Goal: Transaction & Acquisition: Book appointment/travel/reservation

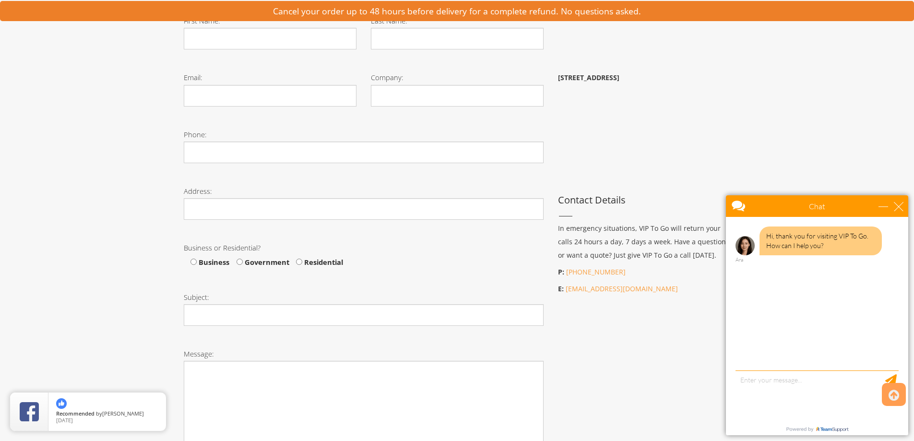
scroll to position [336, 0]
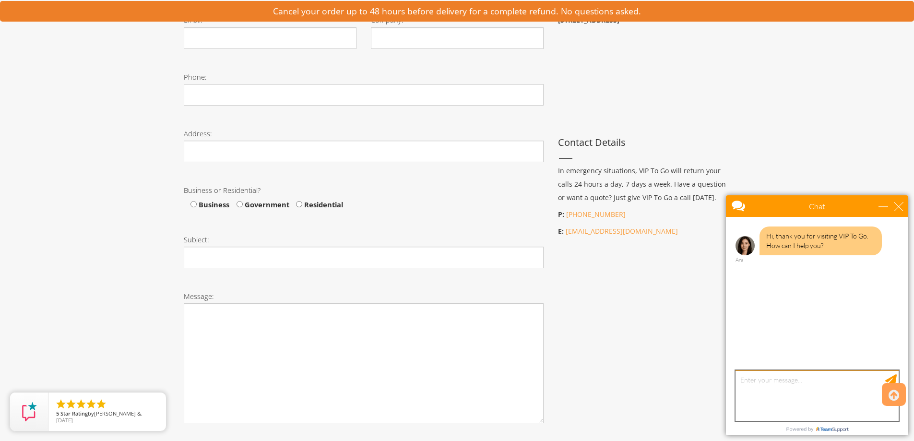
click at [748, 386] on textarea "type your message" at bounding box center [817, 396] width 163 height 50
type textarea "c"
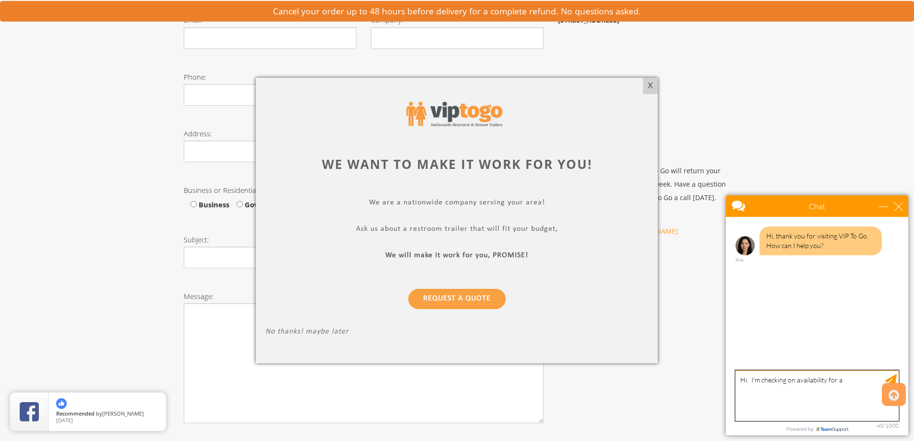
type textarea "Hi. I'm checking on availability for a"
click at [64, 74] on div at bounding box center [457, 220] width 914 height 441
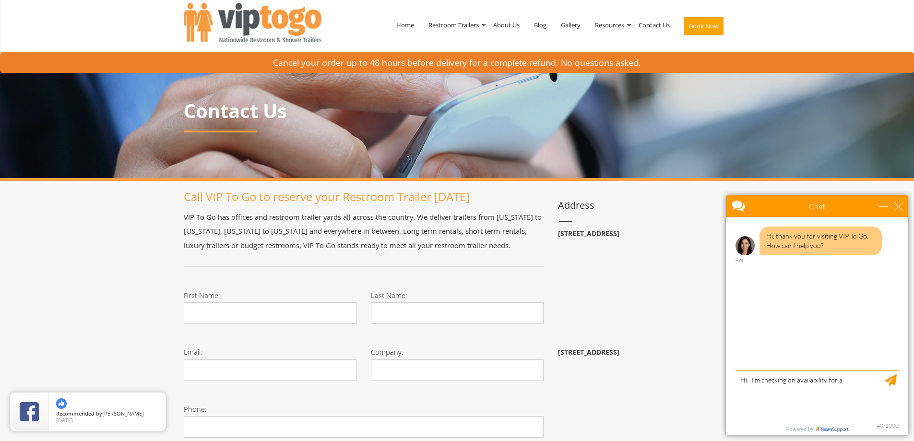
scroll to position [0, 0]
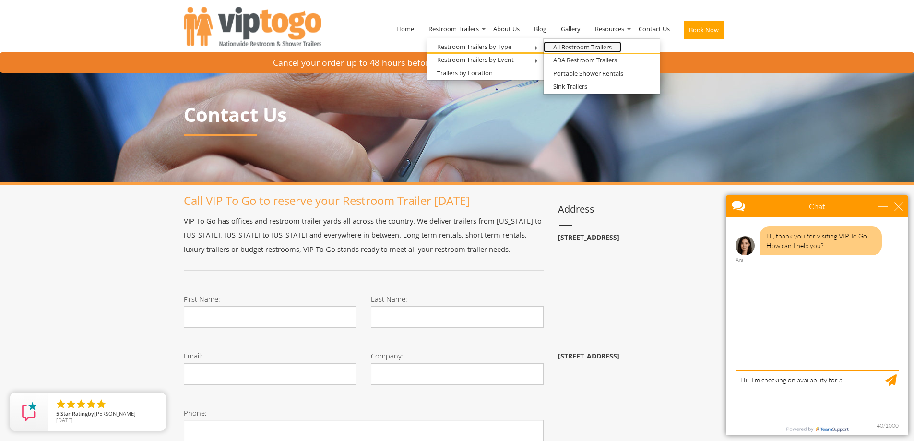
click at [558, 47] on link "All Restroom Trailers" at bounding box center [583, 47] width 78 height 12
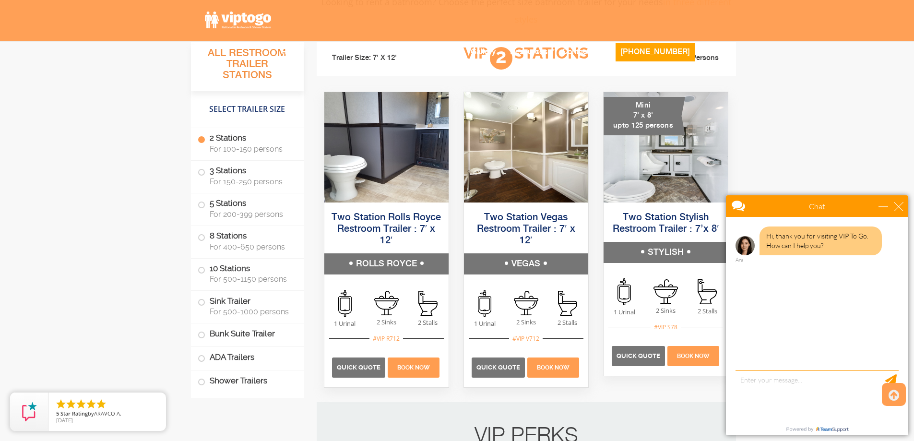
scroll to position [768, 0]
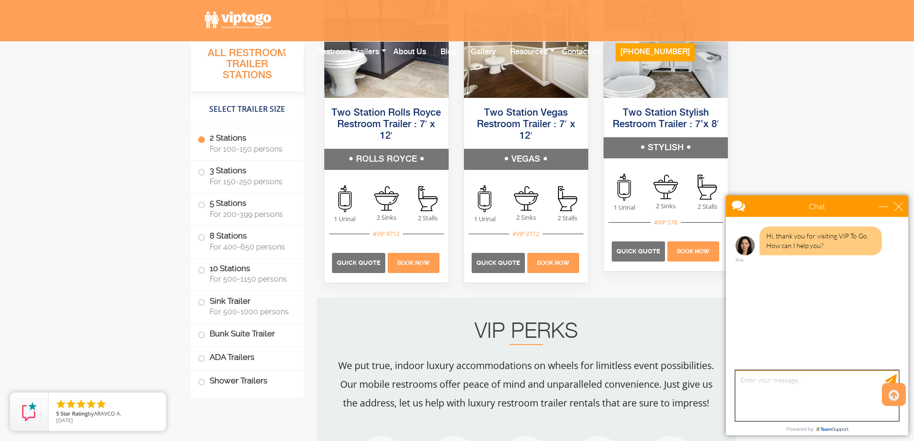
click at [755, 385] on textarea "type your message" at bounding box center [817, 396] width 163 height 50
type textarea "Hi. I'm checking on availability of a 2-stall restroom for [DATE] in [GEOGRAPHI…"
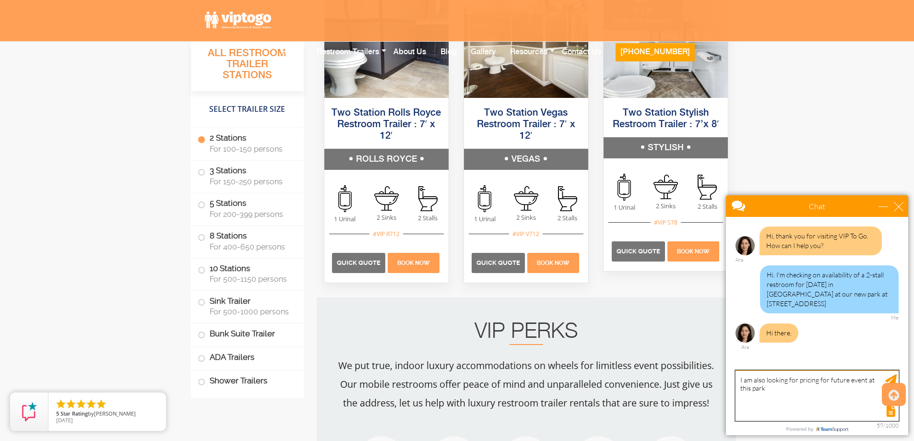
type textarea "I am also looking for pricing for future event at this park."
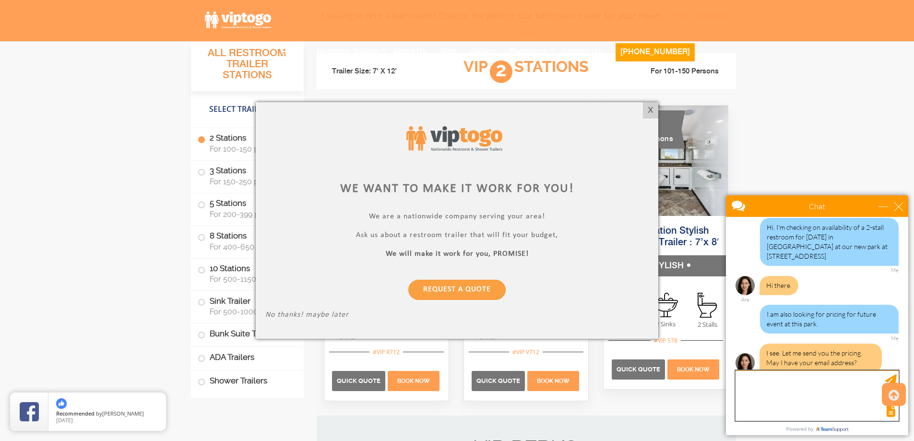
scroll to position [672, 0]
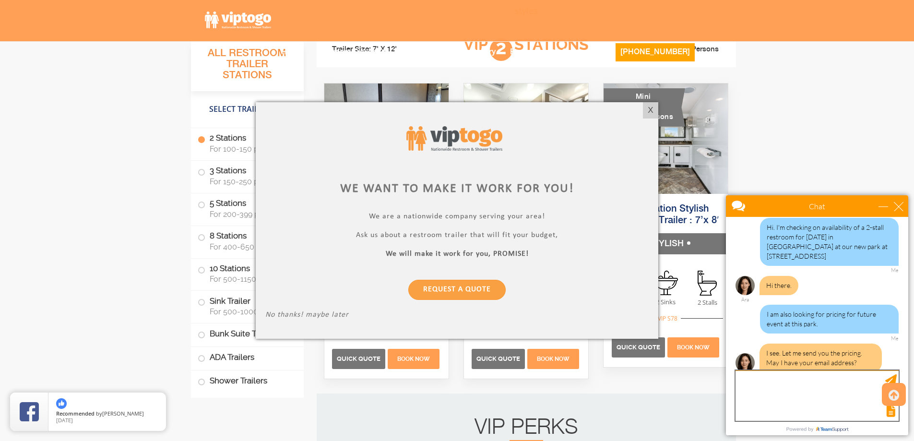
click at [771, 380] on textarea "type your message" at bounding box center [817, 396] width 163 height 50
type textarea "[EMAIL_ADDRESS][DOMAIN_NAME]"
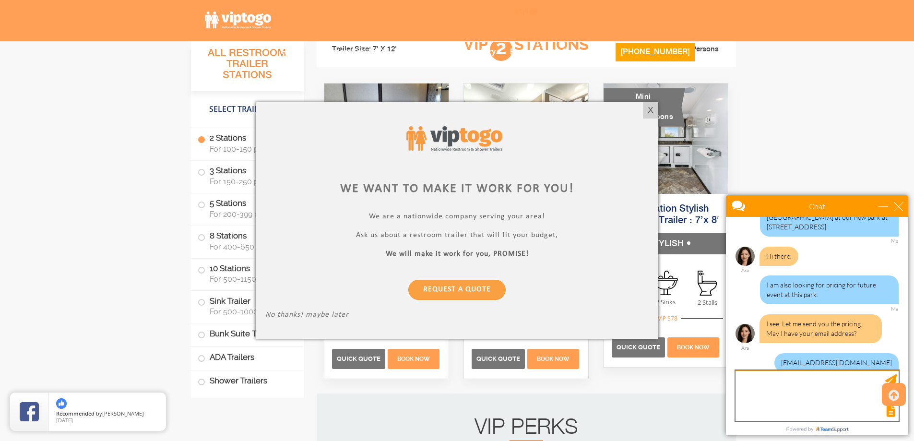
click at [741, 378] on textarea "type your message" at bounding box center [817, 396] width 163 height 50
type textarea "[PERSON_NAME] June"
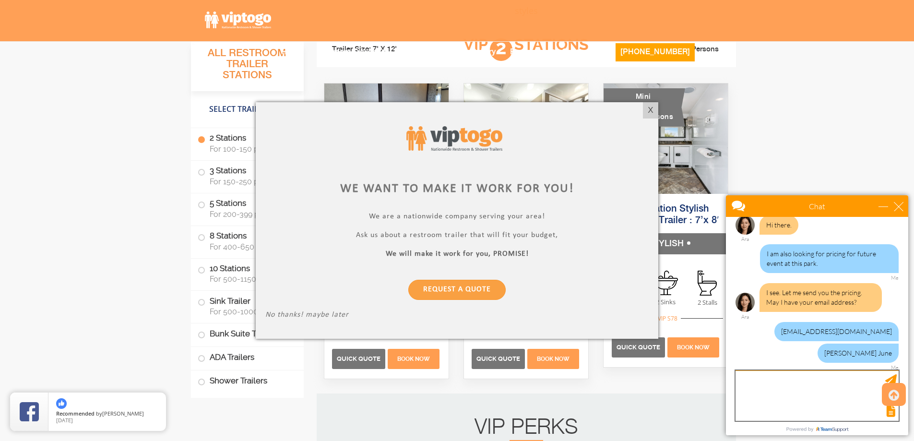
scroll to position [98, 0]
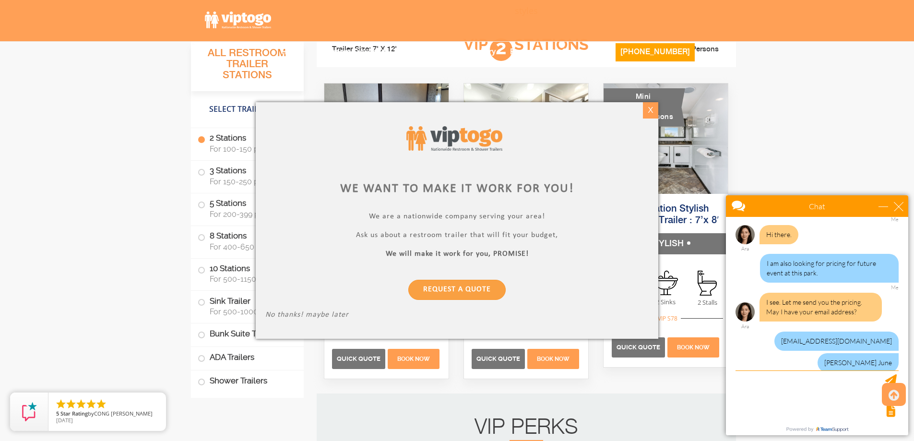
click at [652, 108] on div "X" at bounding box center [650, 110] width 15 height 16
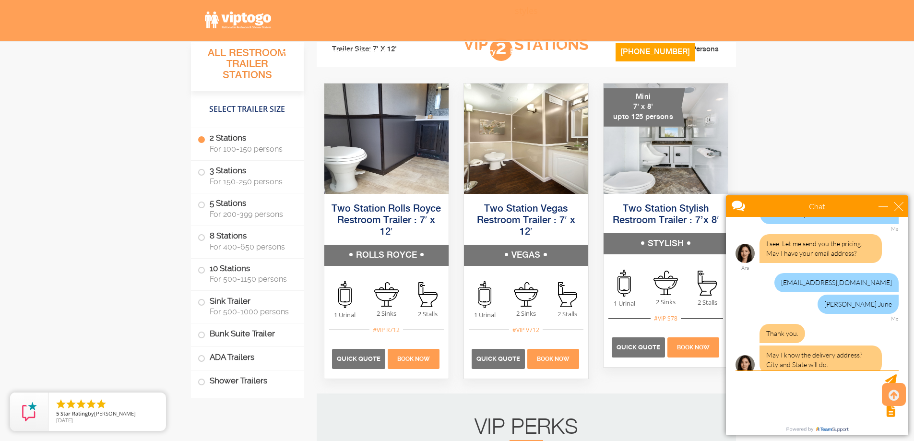
scroll to position [159, 0]
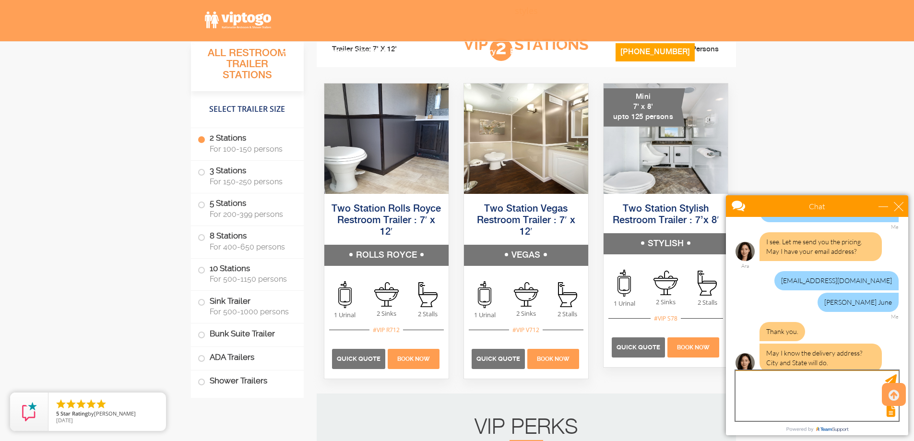
click at [751, 378] on textarea "type your message" at bounding box center [817, 396] width 163 height 50
click at [794, 379] on textarea "[STREET_ADDRESS]" at bounding box center [817, 396] width 163 height 50
type textarea "[STREET_ADDRESS]"
click at [869, 378] on textarea "[STREET_ADDRESS]" at bounding box center [817, 396] width 163 height 50
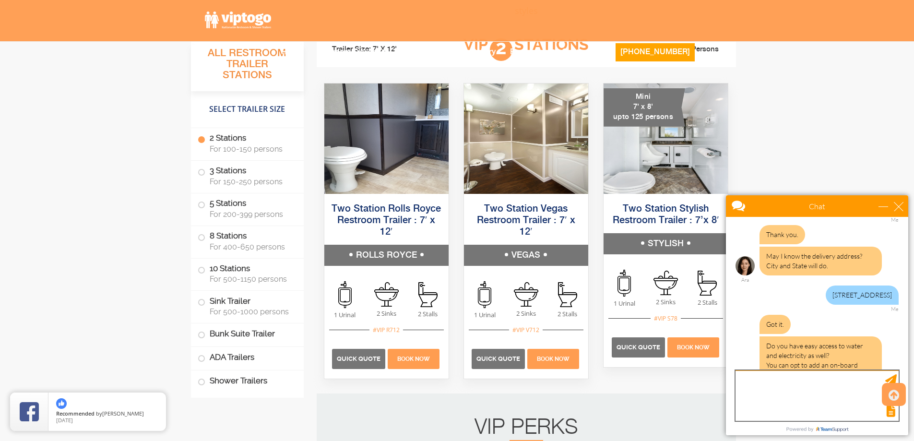
scroll to position [287, 0]
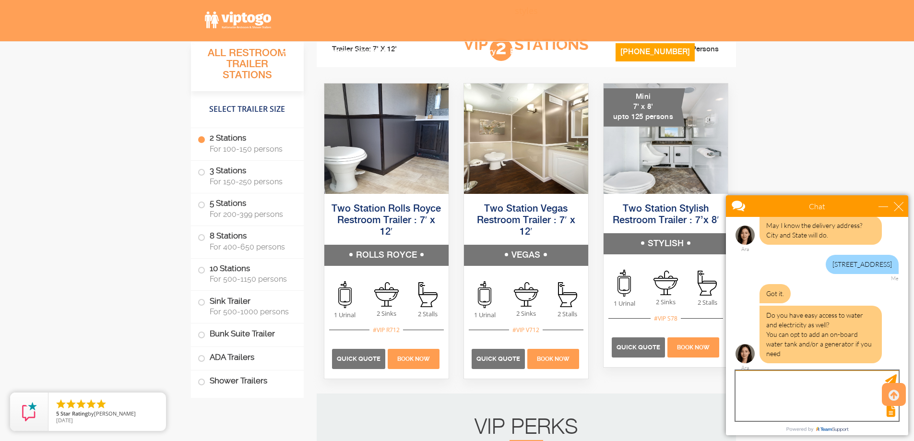
click at [782, 388] on textarea "type your message" at bounding box center [817, 396] width 163 height 50
click at [778, 382] on textarea "Yes, we have water and electricity" at bounding box center [817, 396] width 163 height 50
type textarea "Yes, we have access to water and electricity"
click at [871, 381] on textarea "Yes, we have access to water and electricity" at bounding box center [817, 396] width 163 height 50
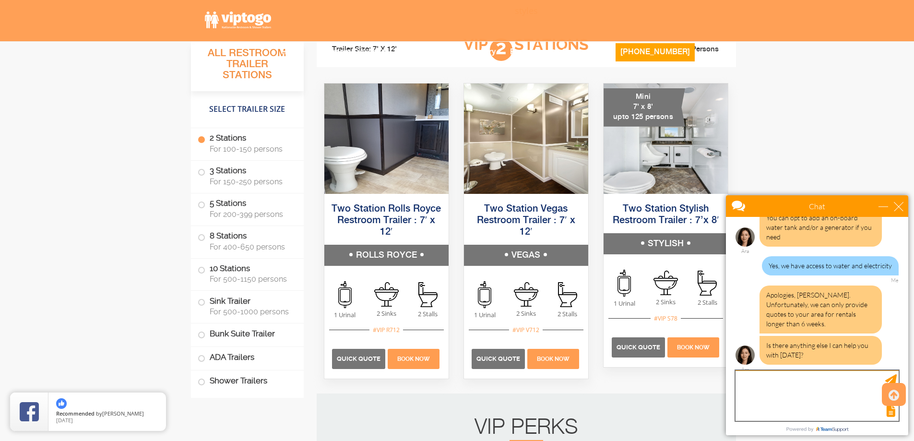
scroll to position [405, 0]
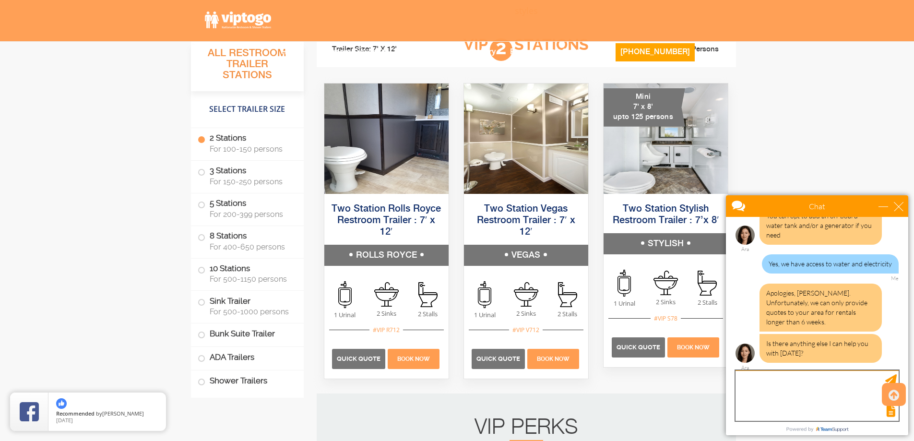
click at [759, 381] on textarea "type your message" at bounding box center [817, 396] width 163 height 50
type textarea "Are you saying you only rent for 6 weeks or more or that you need 6 week notice?"
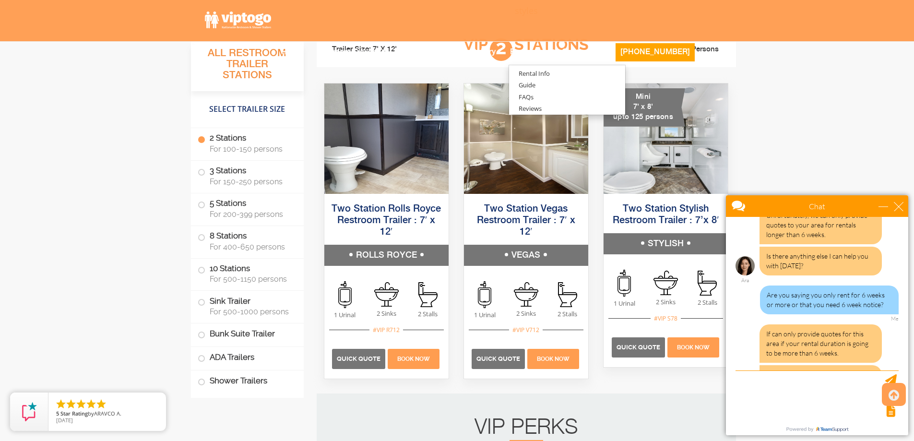
scroll to position [533, 0]
